Goal: Find specific page/section: Locate a particular part of the current website

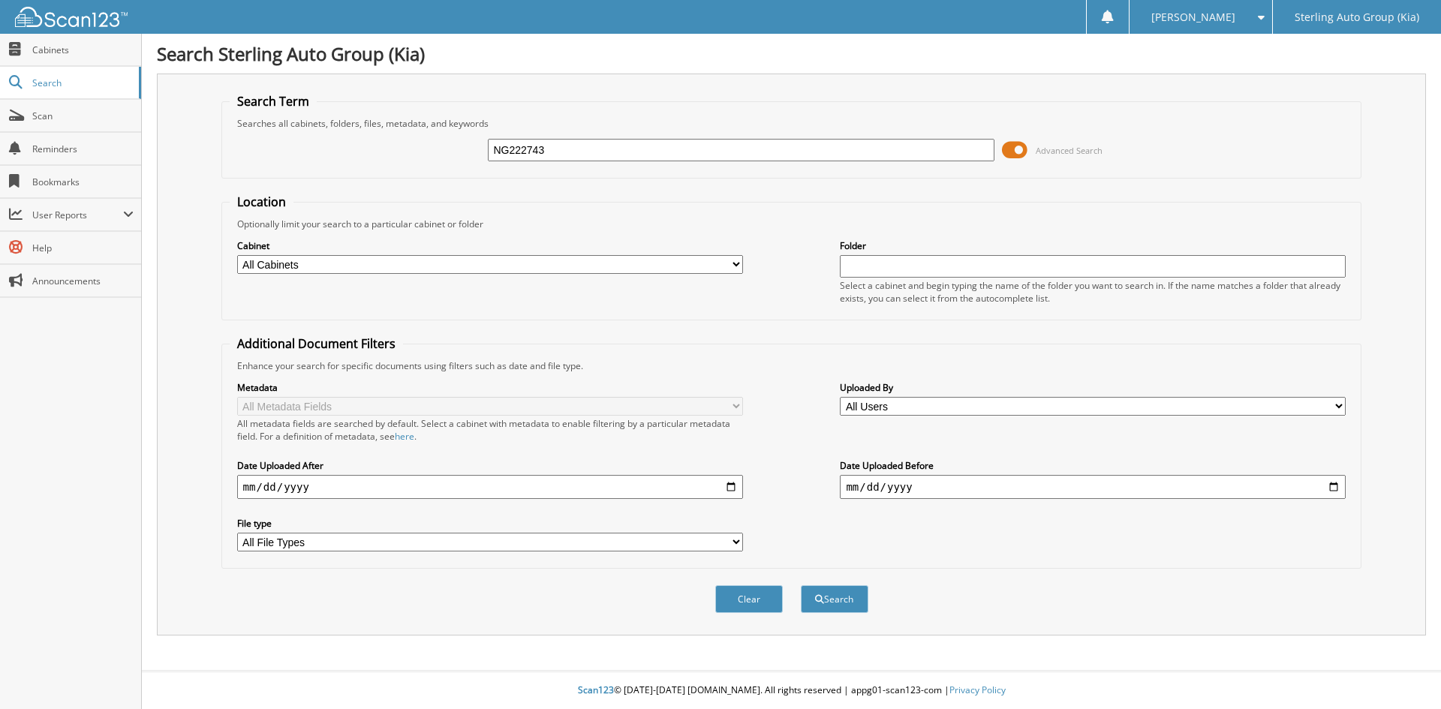
type input "NG222743"
click at [801, 586] on button "Search" at bounding box center [835, 600] width 68 height 28
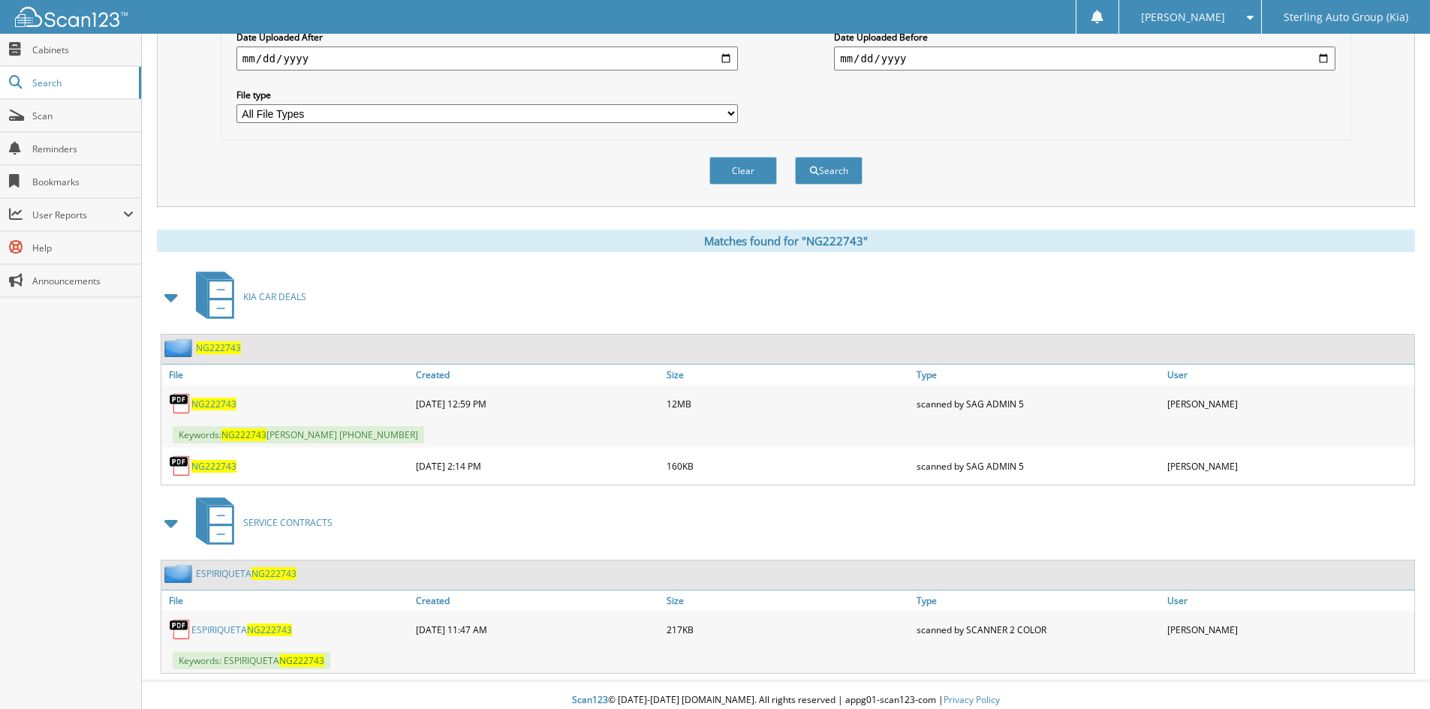
scroll to position [439, 0]
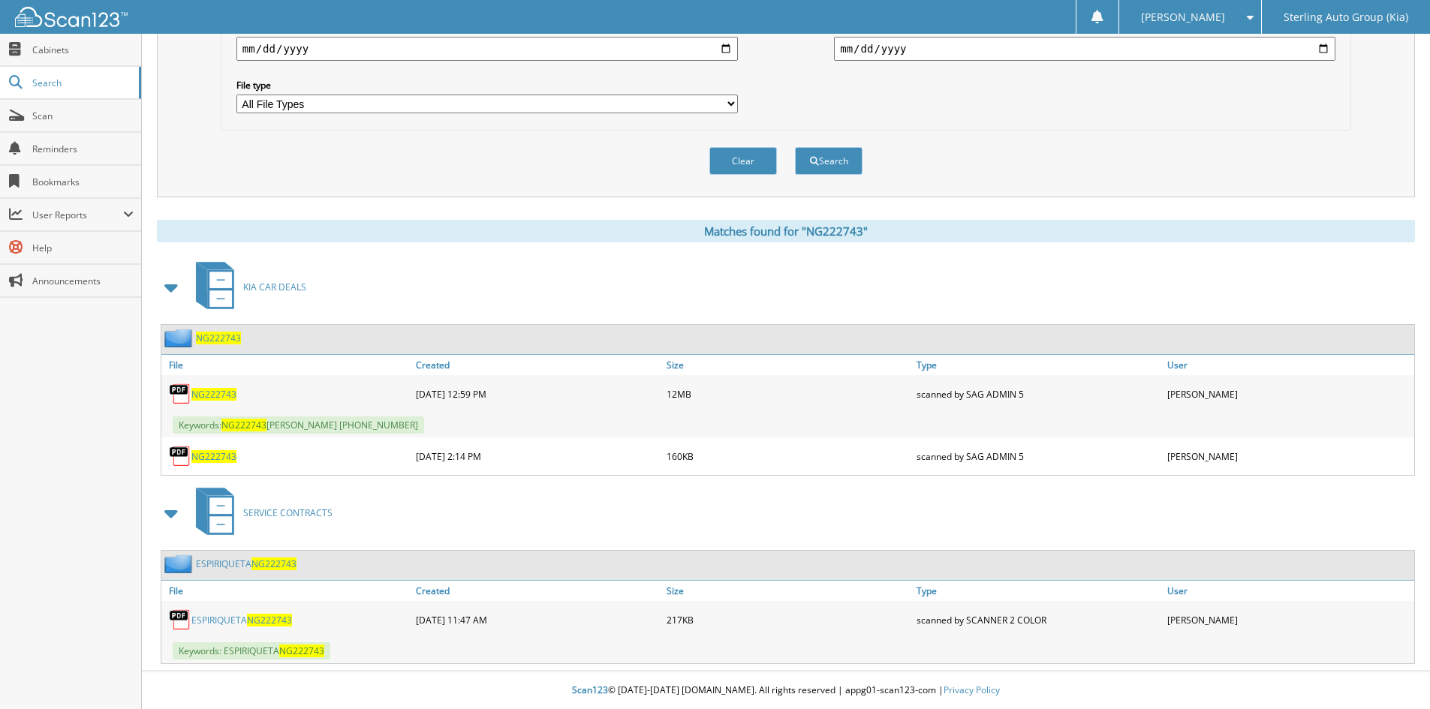
click at [221, 390] on span "NG222743" at bounding box center [213, 394] width 45 height 13
